Goal: Navigation & Orientation: Find specific page/section

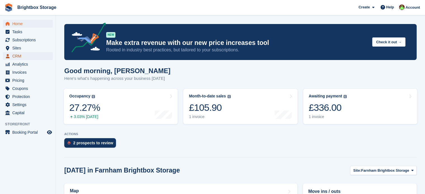
click at [16, 58] on span "CRM" at bounding box center [29, 56] width 34 height 8
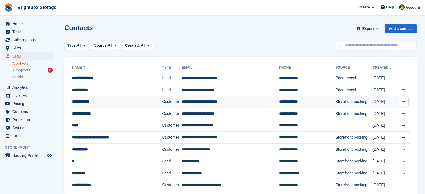
click at [143, 100] on div "**********" at bounding box center [110, 102] width 77 height 6
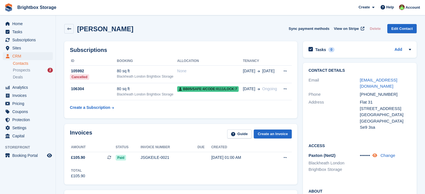
click at [377, 153] on icon at bounding box center [374, 155] width 5 height 4
drag, startPoint x: 368, startPoint y: 142, endPoint x: 363, endPoint y: 143, distance: 5.1
click at [358, 152] on div "Paxton (Net2) Blackheath London Brightbox Storage 4494 Change" at bounding box center [360, 163] width 103 height 23
click at [367, 153] on span "4494" at bounding box center [364, 155] width 9 height 5
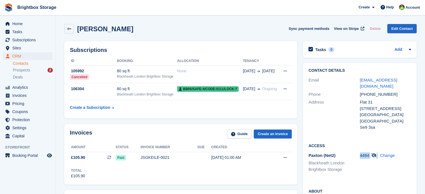
click at [367, 160] on div "4494 Change" at bounding box center [385, 164] width 51 height 22
click at [20, 55] on span "CRM" at bounding box center [29, 56] width 34 height 8
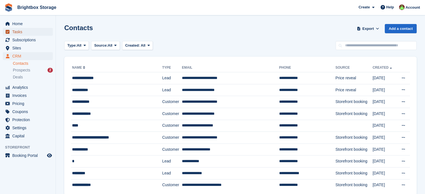
click at [21, 33] on span "Tasks" at bounding box center [29, 32] width 34 height 8
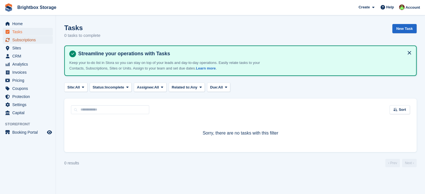
click at [22, 41] on span "Subscriptions" at bounding box center [29, 40] width 34 height 8
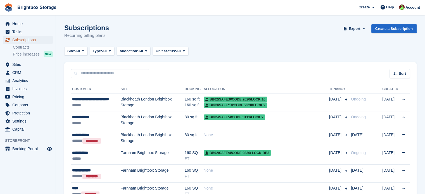
click at [25, 42] on span "Subscriptions" at bounding box center [29, 40] width 34 height 8
